Goal: Complete application form: Complete application form

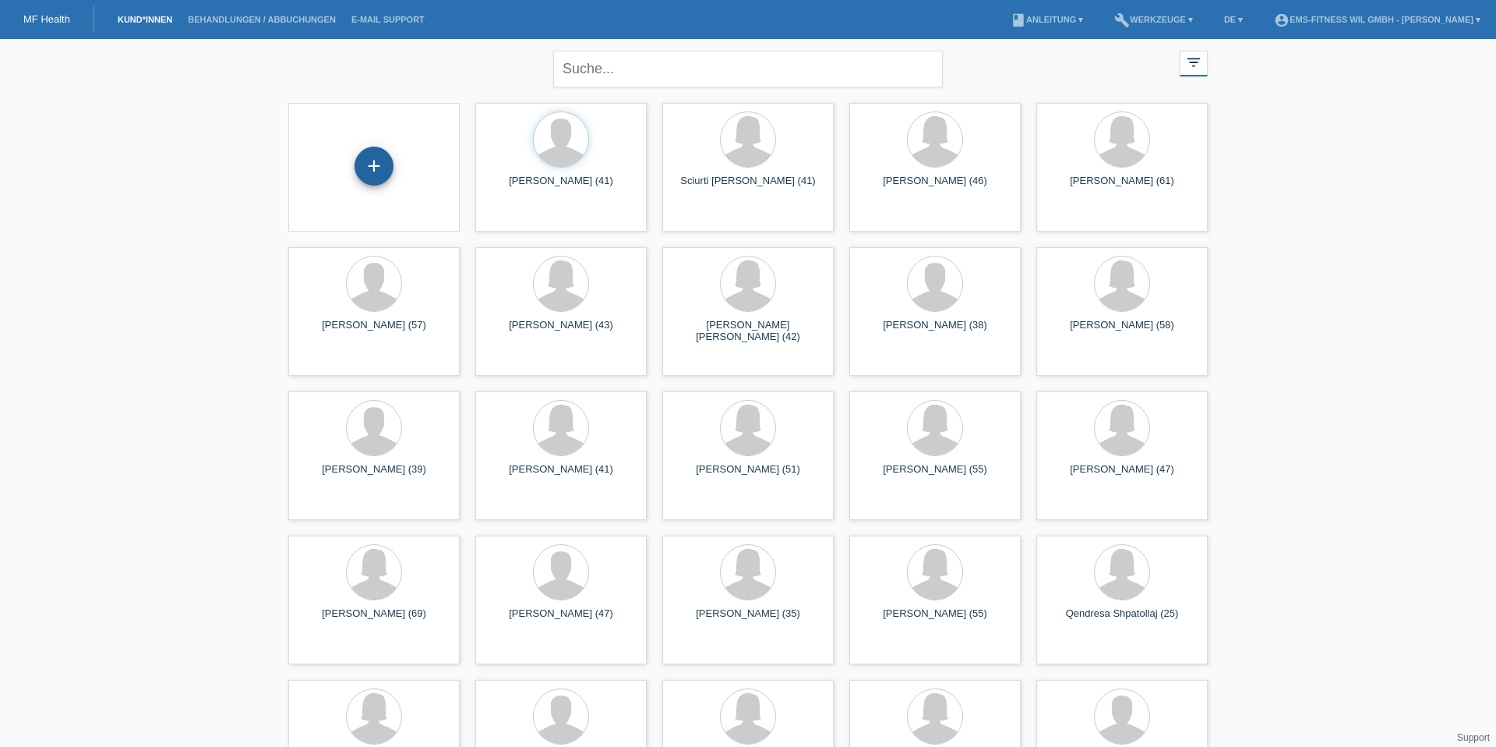
click at [388, 161] on div "+" at bounding box center [373, 166] width 37 height 26
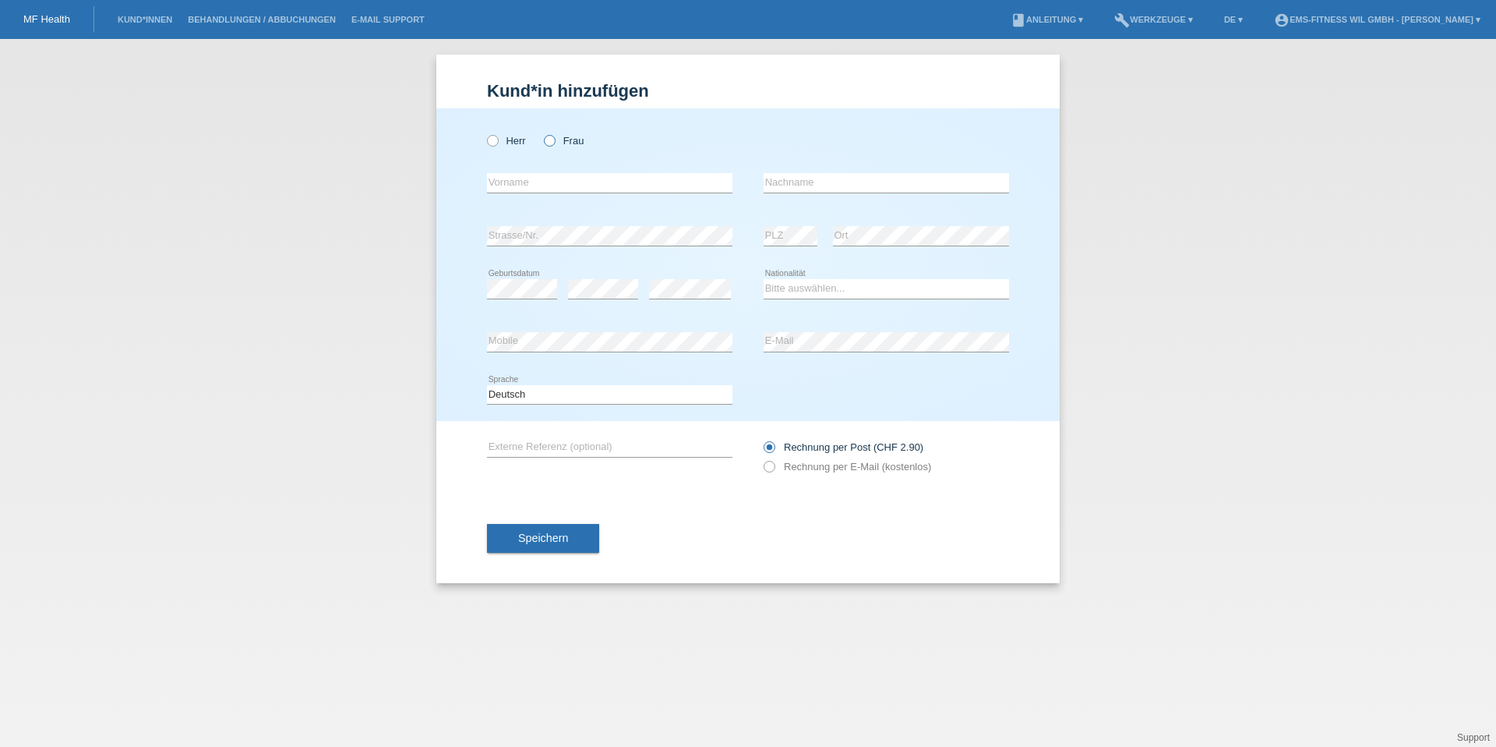
click at [544, 136] on input "Frau" at bounding box center [549, 140] width 10 height 10
radio input "true"
click at [649, 189] on input "text" at bounding box center [609, 182] width 245 height 19
click at [786, 181] on input "text" at bounding box center [886, 182] width 245 height 19
paste input "[PERSON_NAME]"
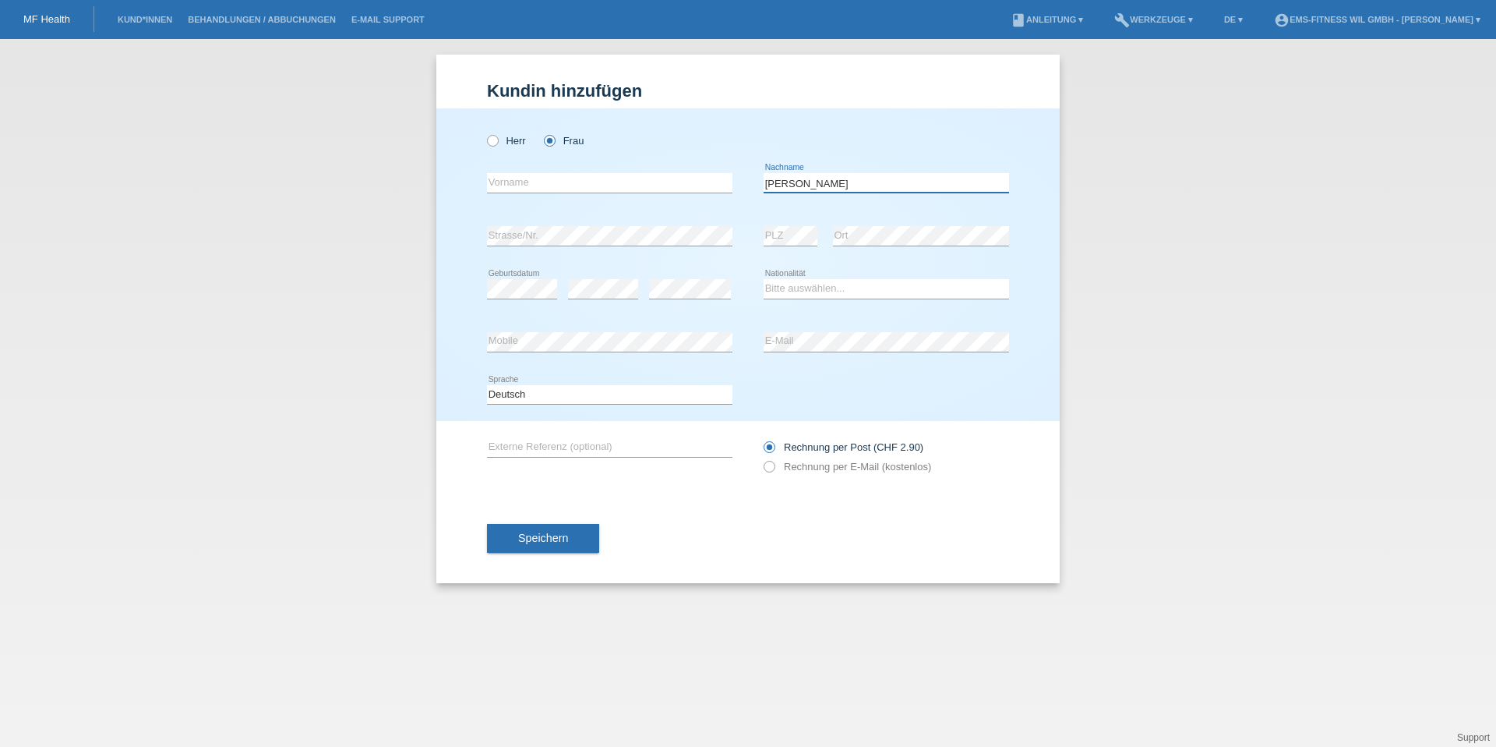
type input "[PERSON_NAME]"
click at [563, 171] on div "error Vorname" at bounding box center [609, 183] width 245 height 53
click at [552, 178] on input "text" at bounding box center [609, 182] width 245 height 19
paste input "[PERSON_NAME]"
type input "[PERSON_NAME]"
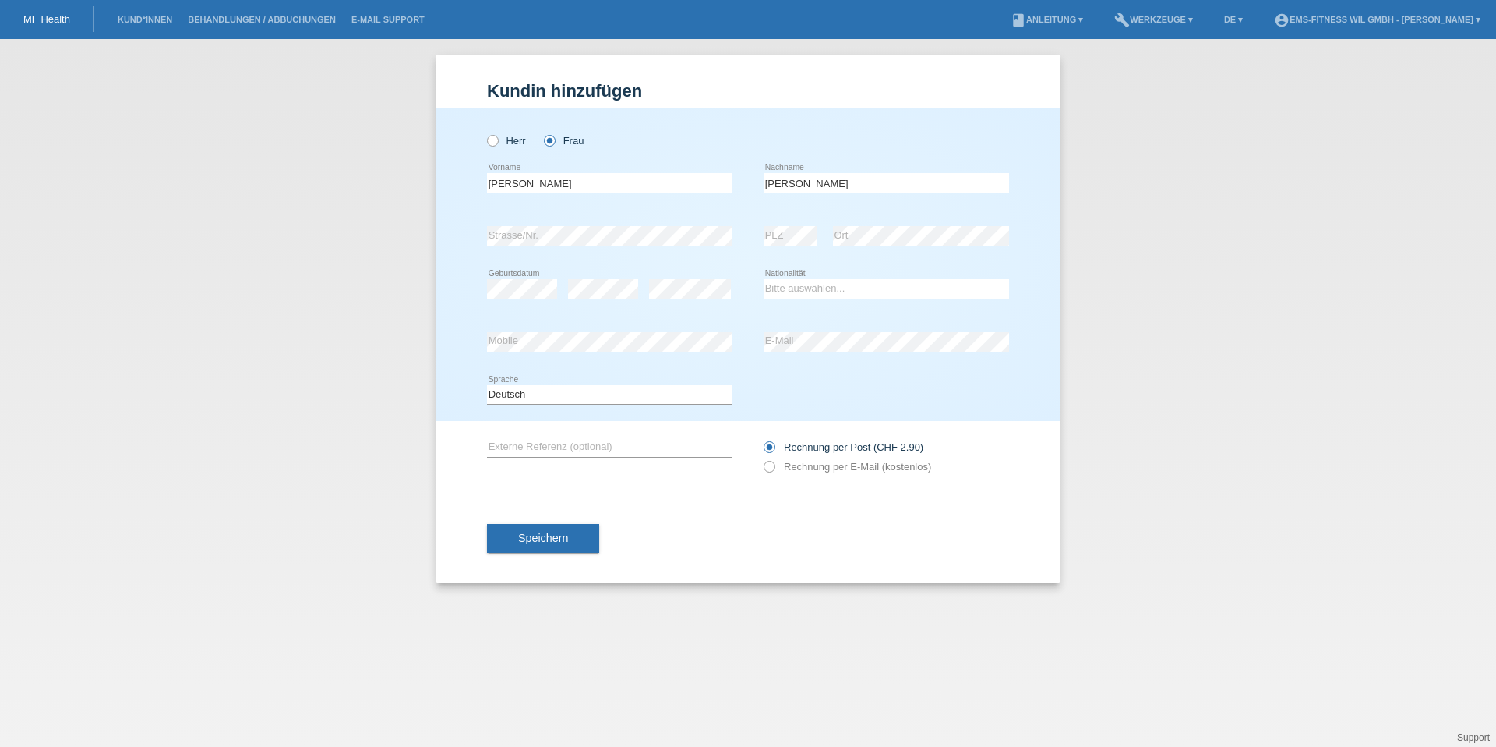
click at [784, 222] on div "error PLZ" at bounding box center [791, 236] width 54 height 53
click at [806, 284] on select "Bitte auswählen... Schweiz Deutschland Liechtenstein Österreich ------------ Af…" at bounding box center [886, 288] width 245 height 19
select select "CH"
click at [567, 540] on button "Speichern" at bounding box center [543, 539] width 112 height 30
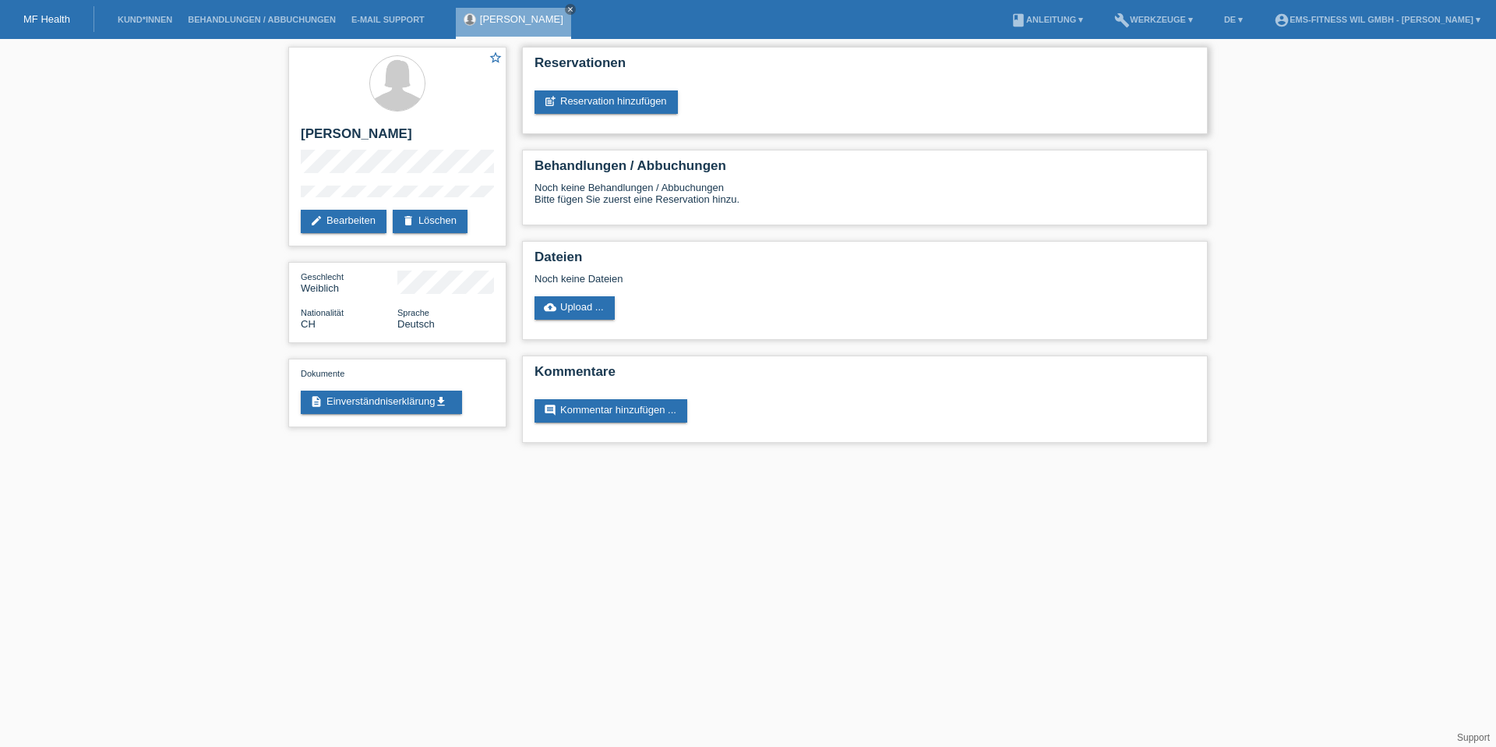
click at [577, 114] on div "Reservationen post_add Reservation hinzufügen" at bounding box center [865, 90] width 686 height 87
click at [574, 101] on link "post_add Reservation hinzufügen" at bounding box center [606, 101] width 143 height 23
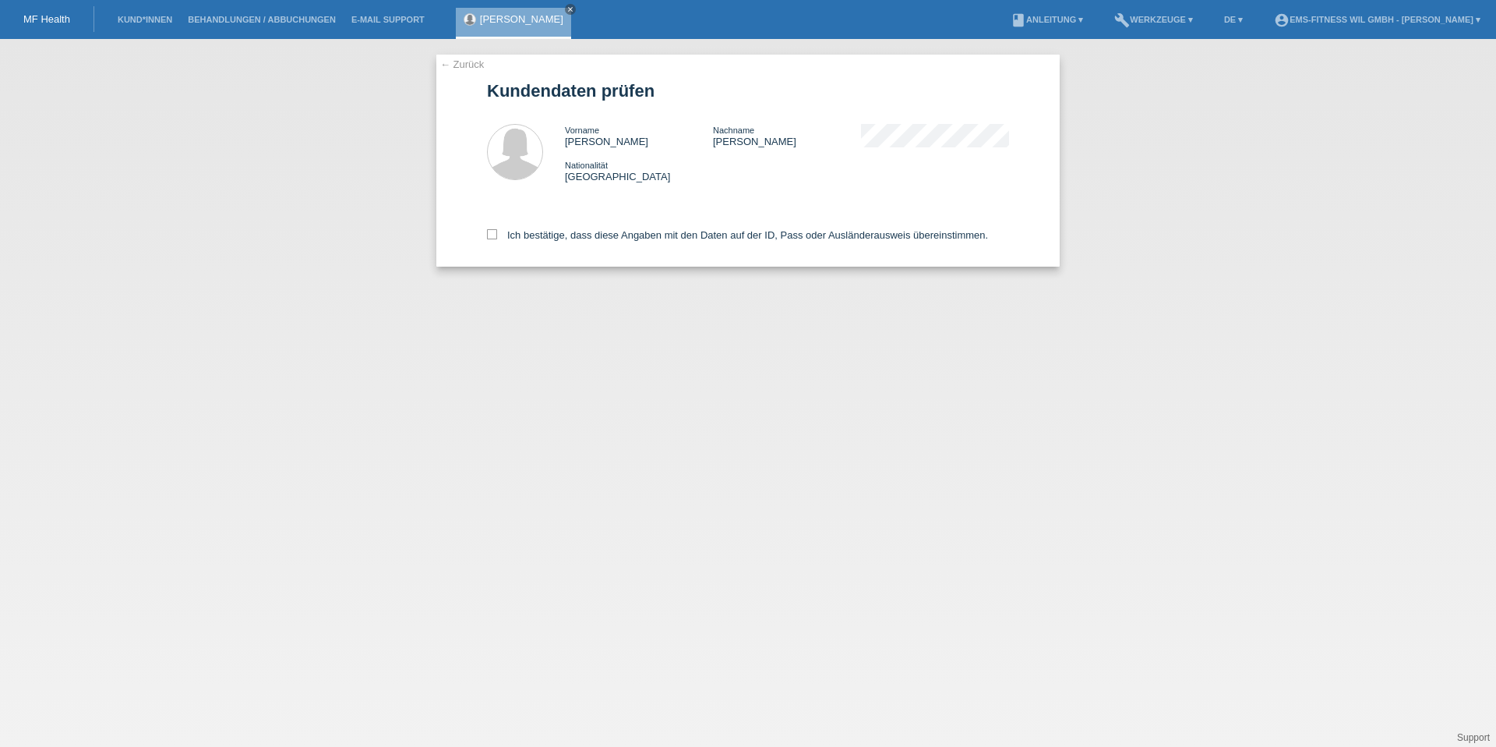
click at [492, 227] on div "Ich bestätige, dass diese Angaben mit den Daten auf der ID, Pass oder Ausländer…" at bounding box center [748, 232] width 522 height 69
click at [493, 235] on icon at bounding box center [492, 234] width 10 height 10
click at [493, 235] on input "Ich bestätige, dass diese Angaben mit den Daten auf der ID, Pass oder Ausländer…" at bounding box center [492, 234] width 10 height 10
checkbox input "true"
